Goal: Find specific page/section: Find specific page/section

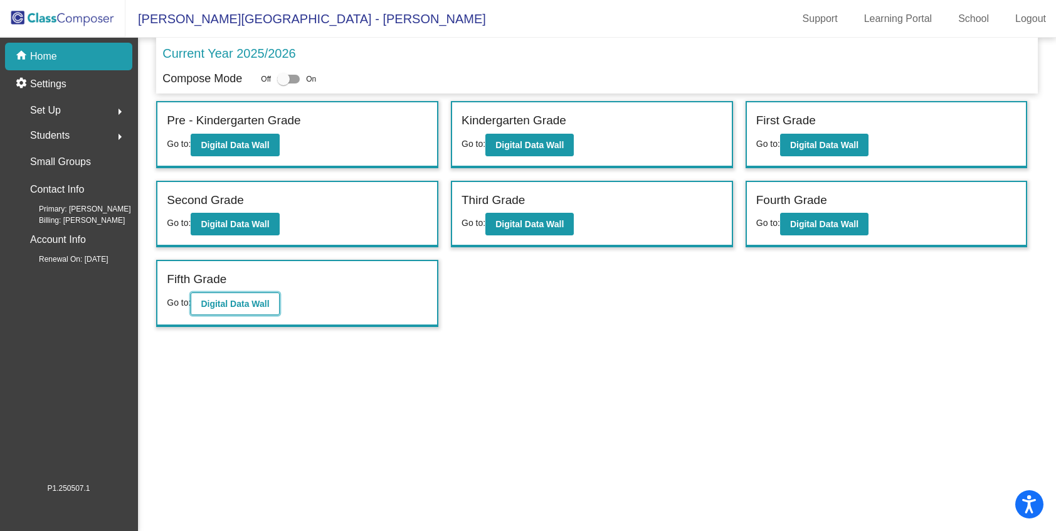
click at [238, 304] on b "Digital Data Wall" at bounding box center [235, 303] width 68 height 10
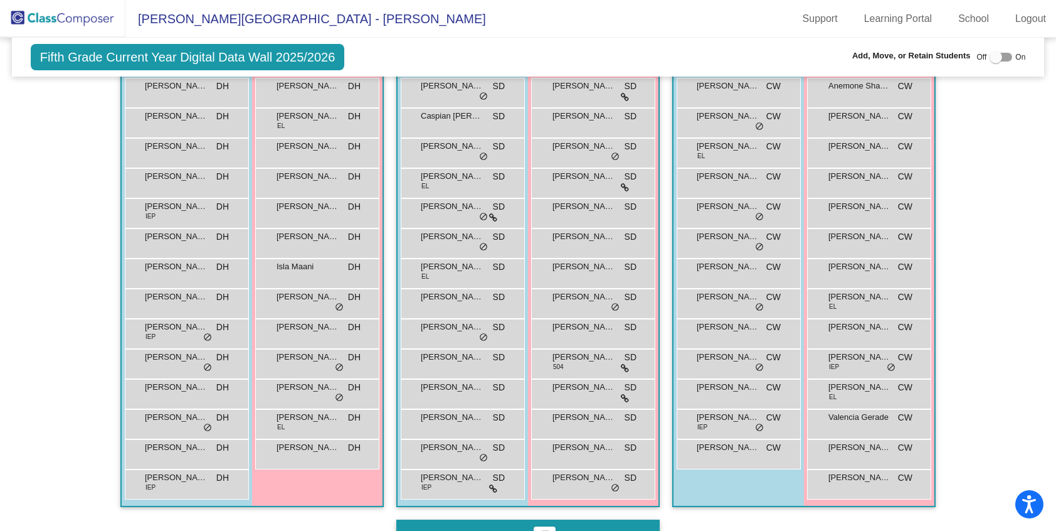
scroll to position [301, 0]
click at [995, 243] on div "Hallway - Hallway Class picture_as_pdf Add Student First Name Last Name Student…" at bounding box center [528, 519] width 1014 height 996
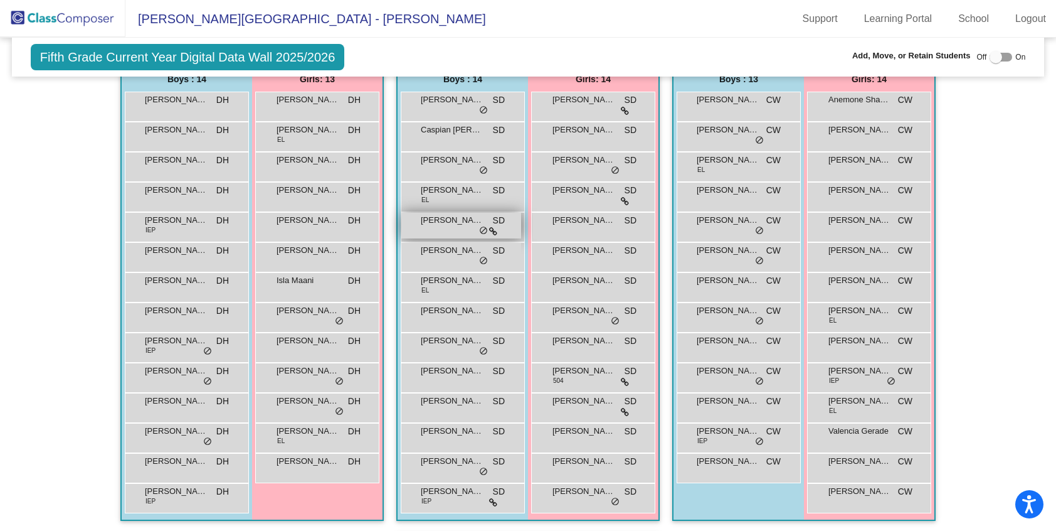
scroll to position [290, 0]
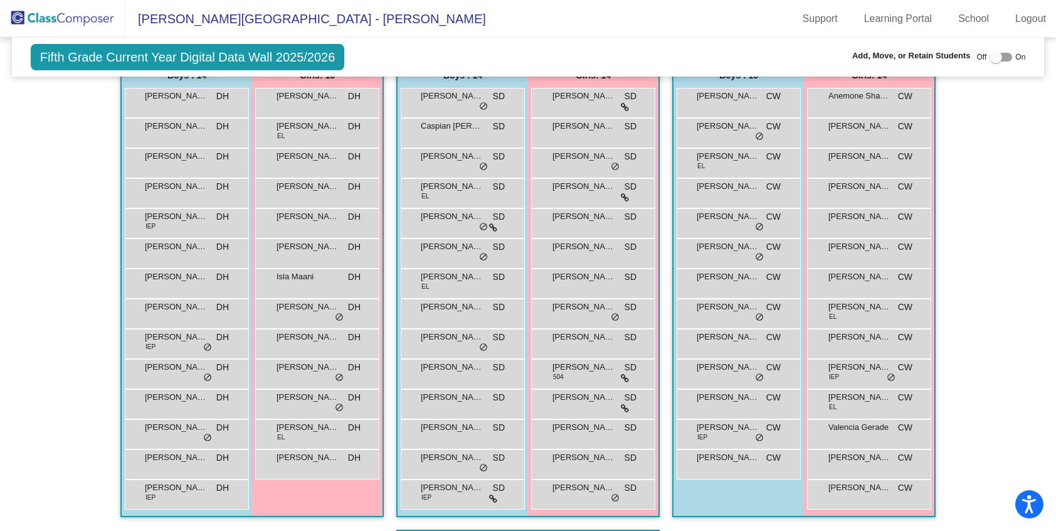
click at [993, 233] on div "Hallway - Hallway Class picture_as_pdf Add Student First Name Last Name Student…" at bounding box center [528, 529] width 1014 height 996
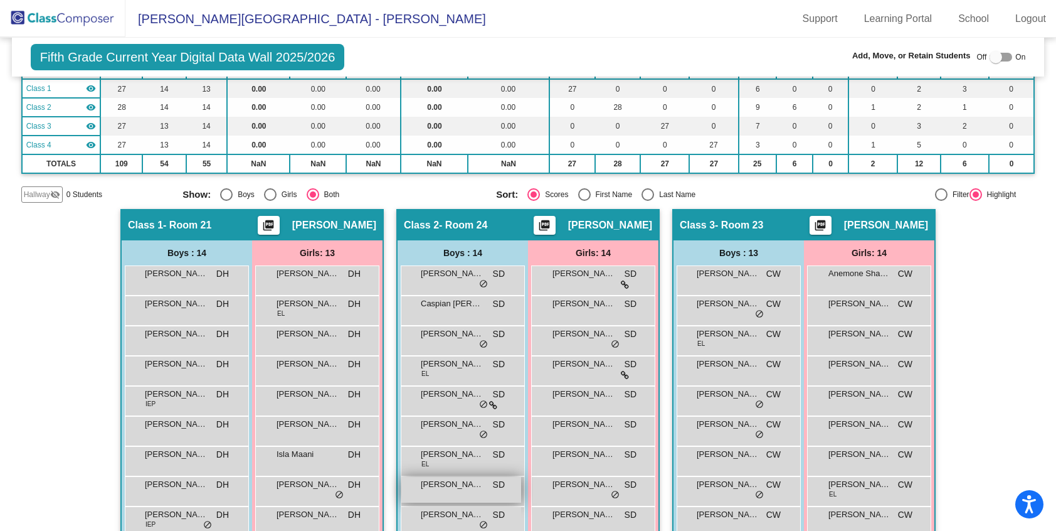
scroll to position [0, 0]
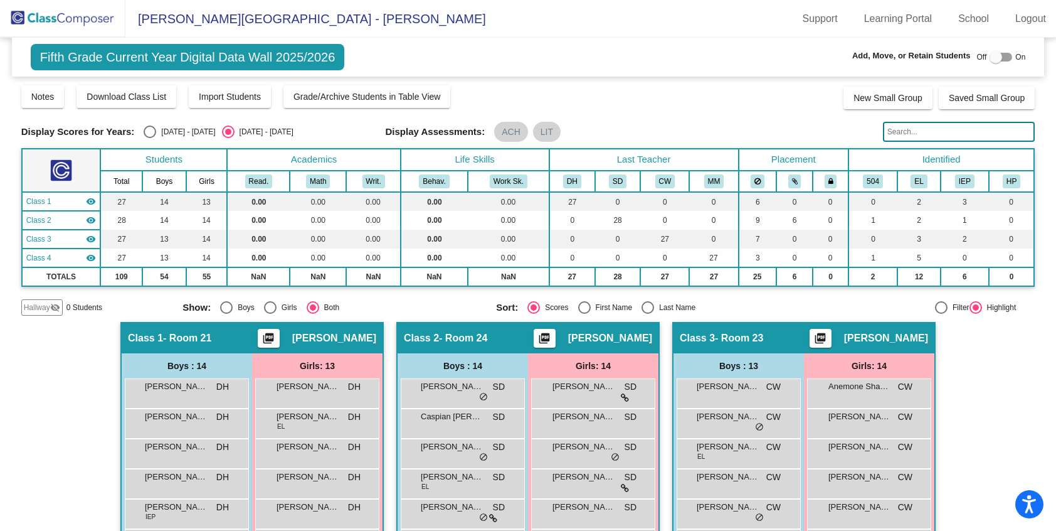
click at [60, 17] on img at bounding box center [62, 18] width 125 height 37
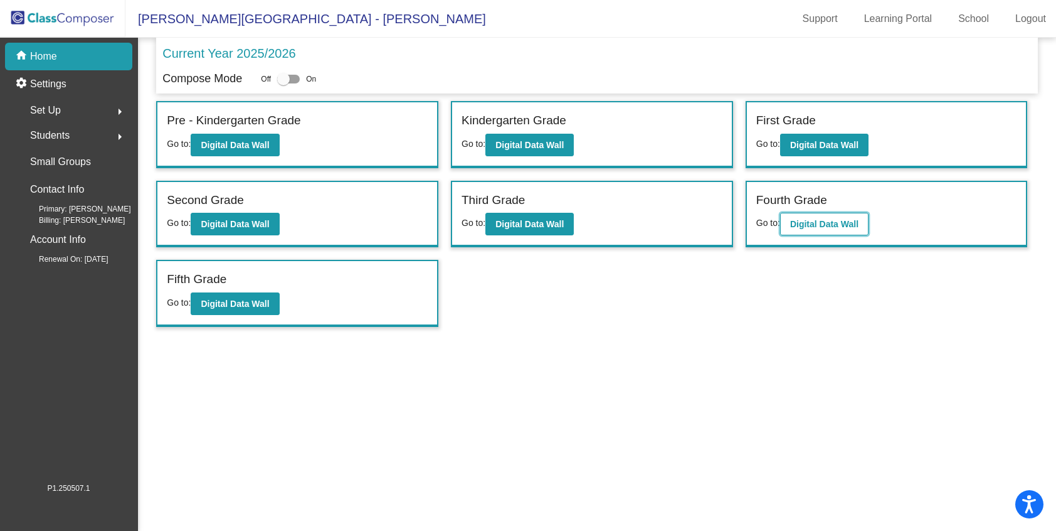
click at [841, 223] on b "Digital Data Wall" at bounding box center [824, 224] width 68 height 10
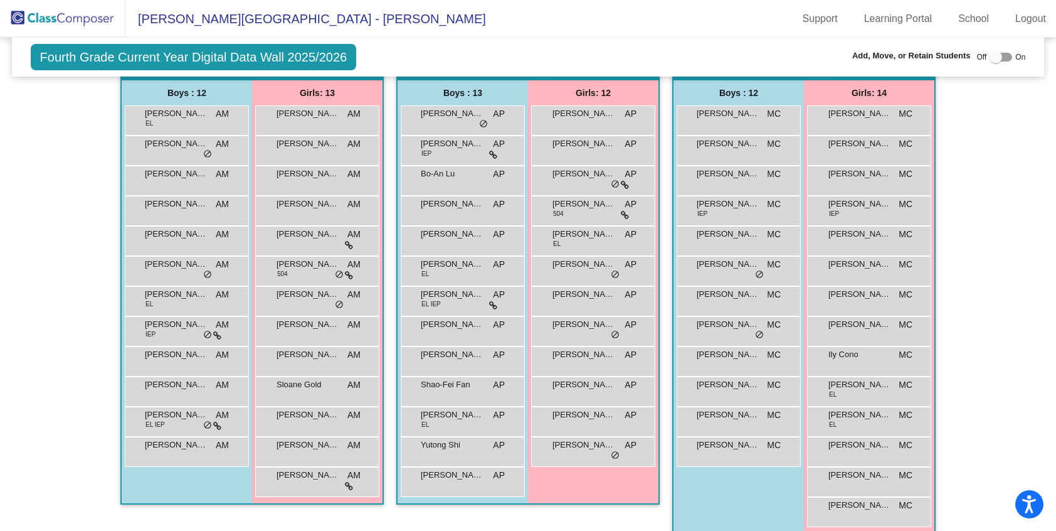
scroll to position [270, 0]
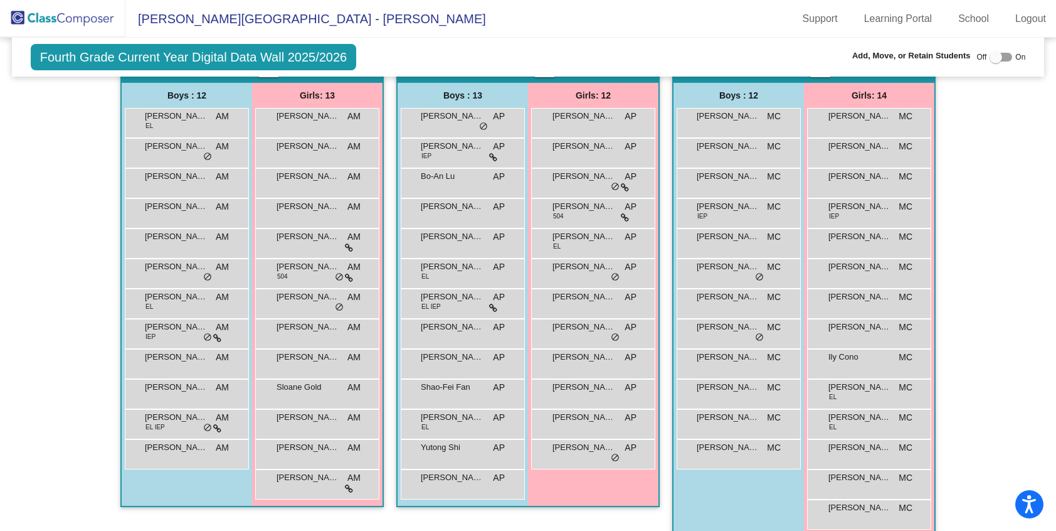
click at [62, 304] on div "Hallway - Hallway Class picture_as_pdf Add Student First Name Last Name Student…" at bounding box center [528, 534] width 1014 height 966
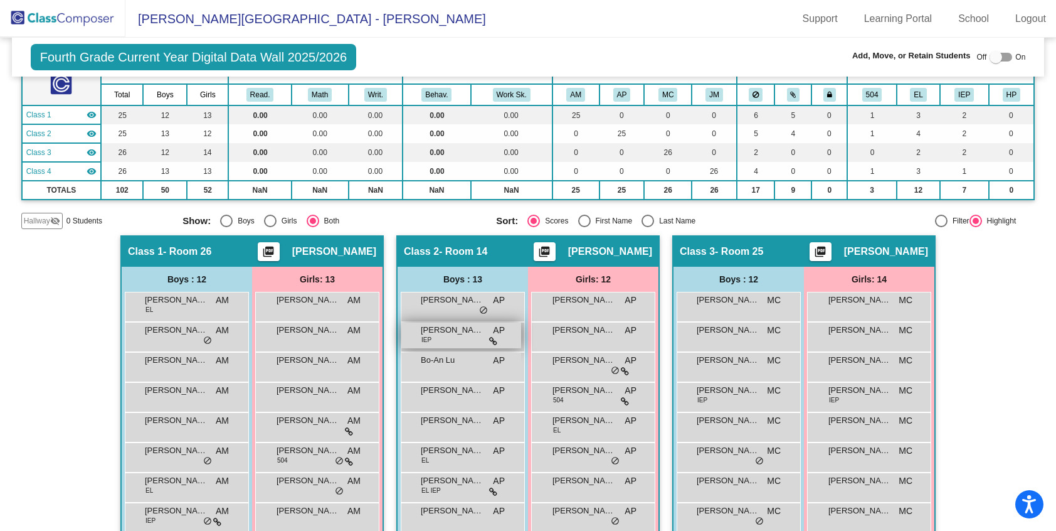
scroll to position [80, 0]
